Goal: Transaction & Acquisition: Purchase product/service

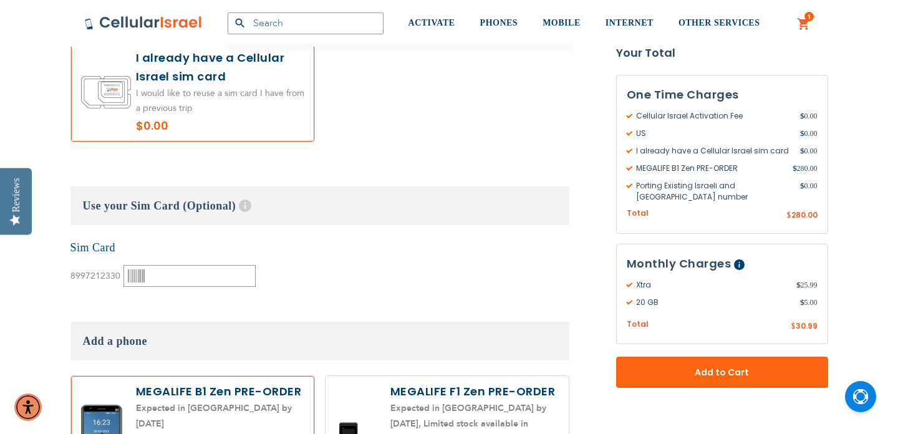
scroll to position [1678, 0]
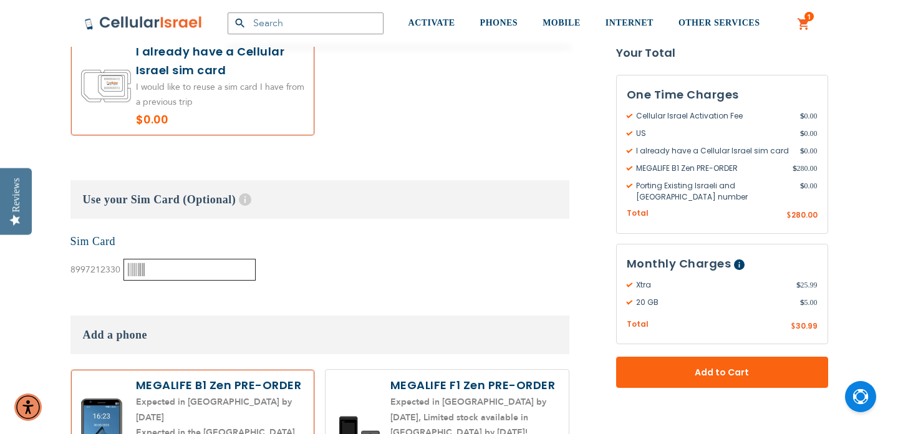
click at [172, 259] on input "text" at bounding box center [189, 270] width 132 height 22
type input "000393464"
click at [296, 251] on div "None Sim Card 8997212330" at bounding box center [319, 257] width 499 height 47
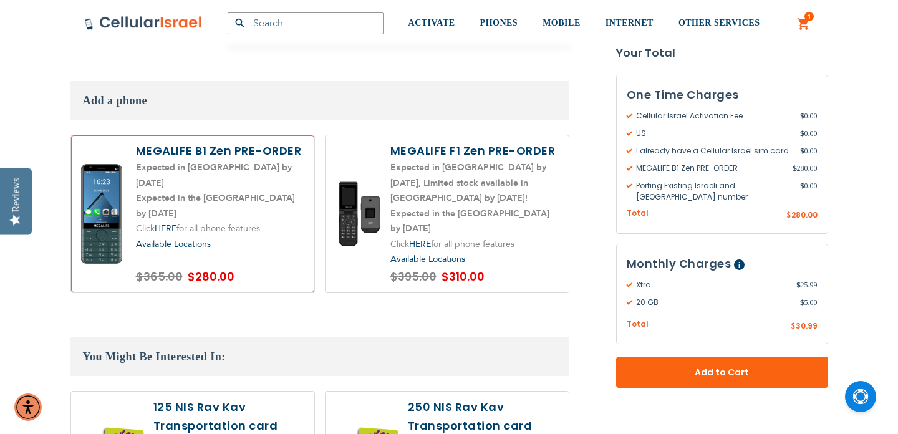
scroll to position [1917, 0]
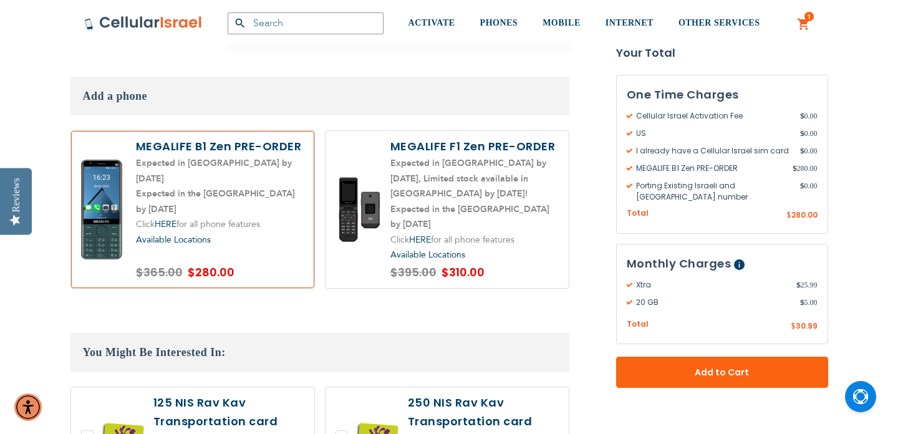
click at [257, 231] on label at bounding box center [192, 209] width 243 height 157
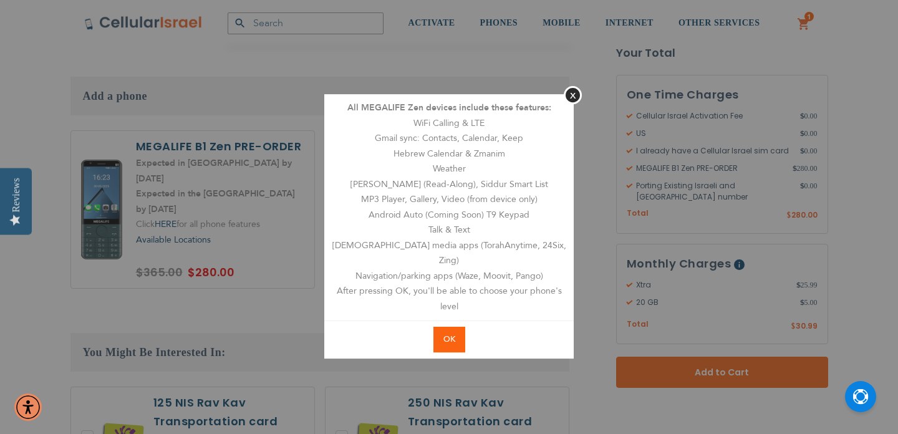
click at [453, 334] on span "OK" at bounding box center [449, 339] width 12 height 11
radio input "true"
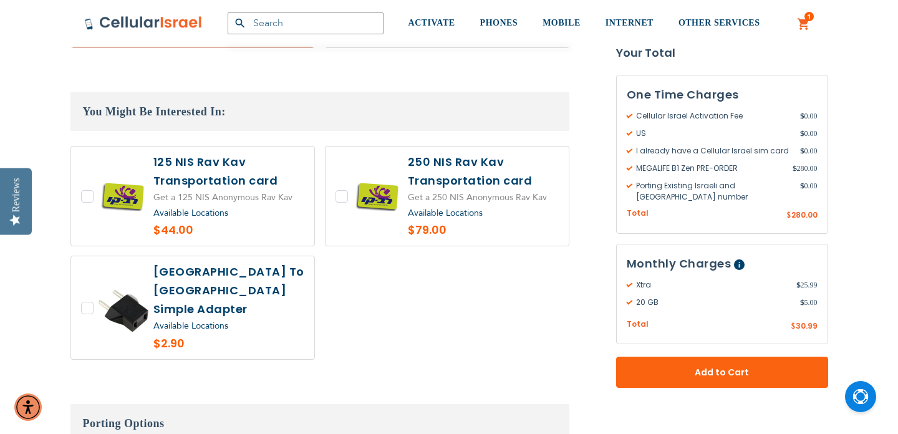
scroll to position [2168, 0]
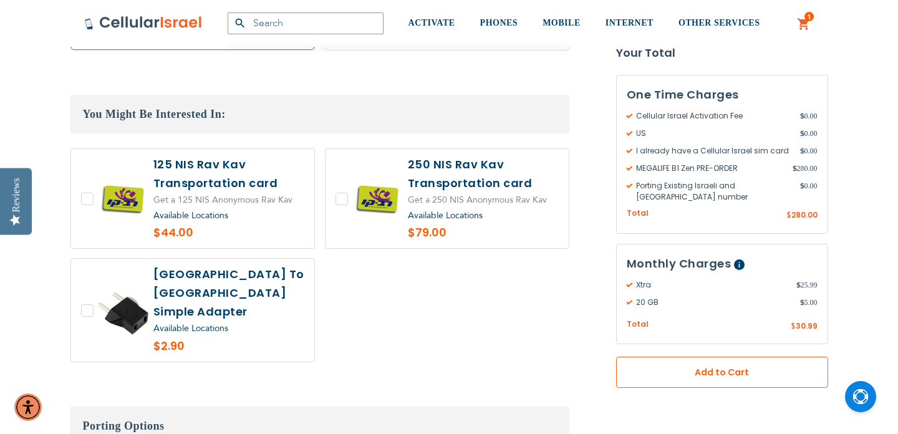
click at [718, 368] on span "Add to Cart" at bounding box center [722, 372] width 130 height 13
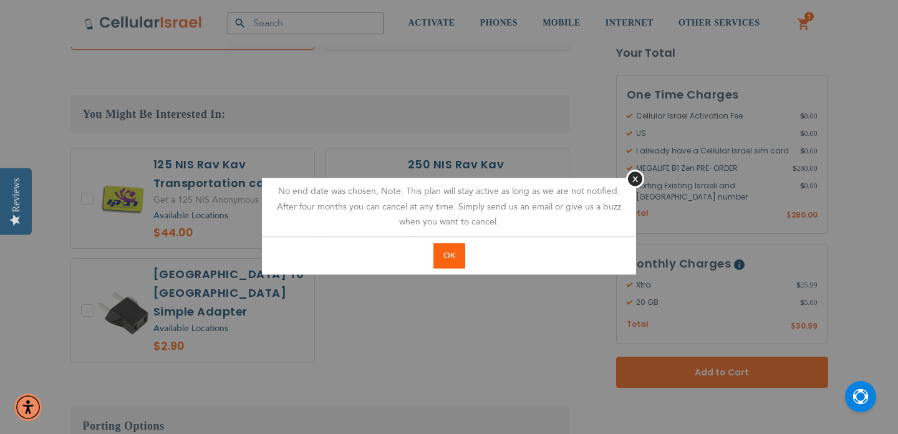
click at [457, 255] on button "OK" at bounding box center [449, 256] width 32 height 26
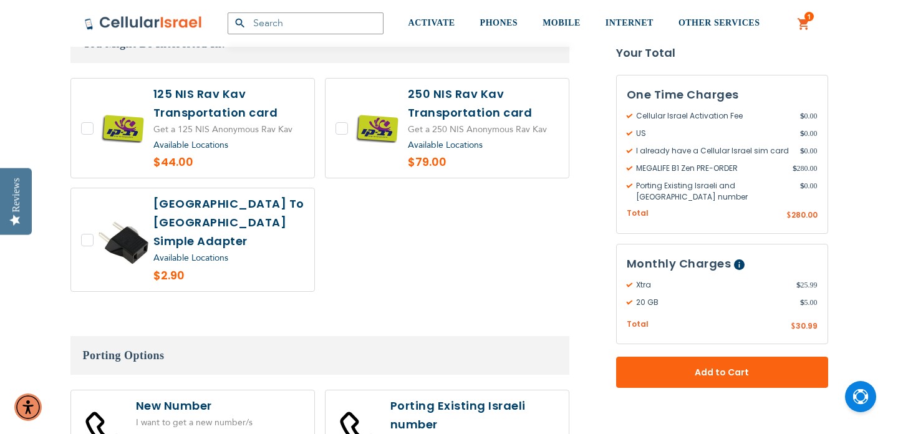
scroll to position [2239, 0]
